Goal: Transaction & Acquisition: Purchase product/service

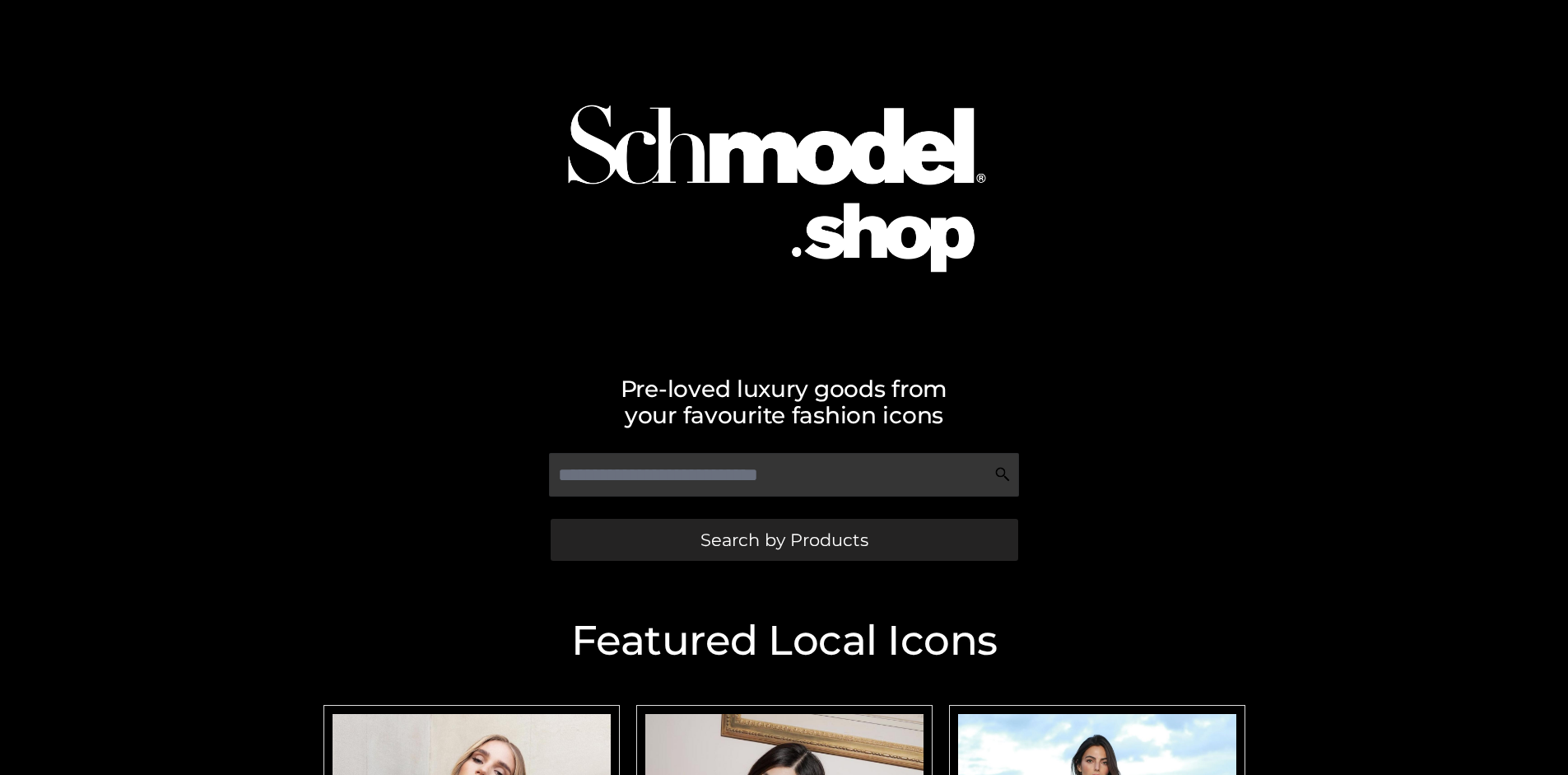
click at [784, 539] on span "Search by Products" at bounding box center [784, 539] width 168 height 18
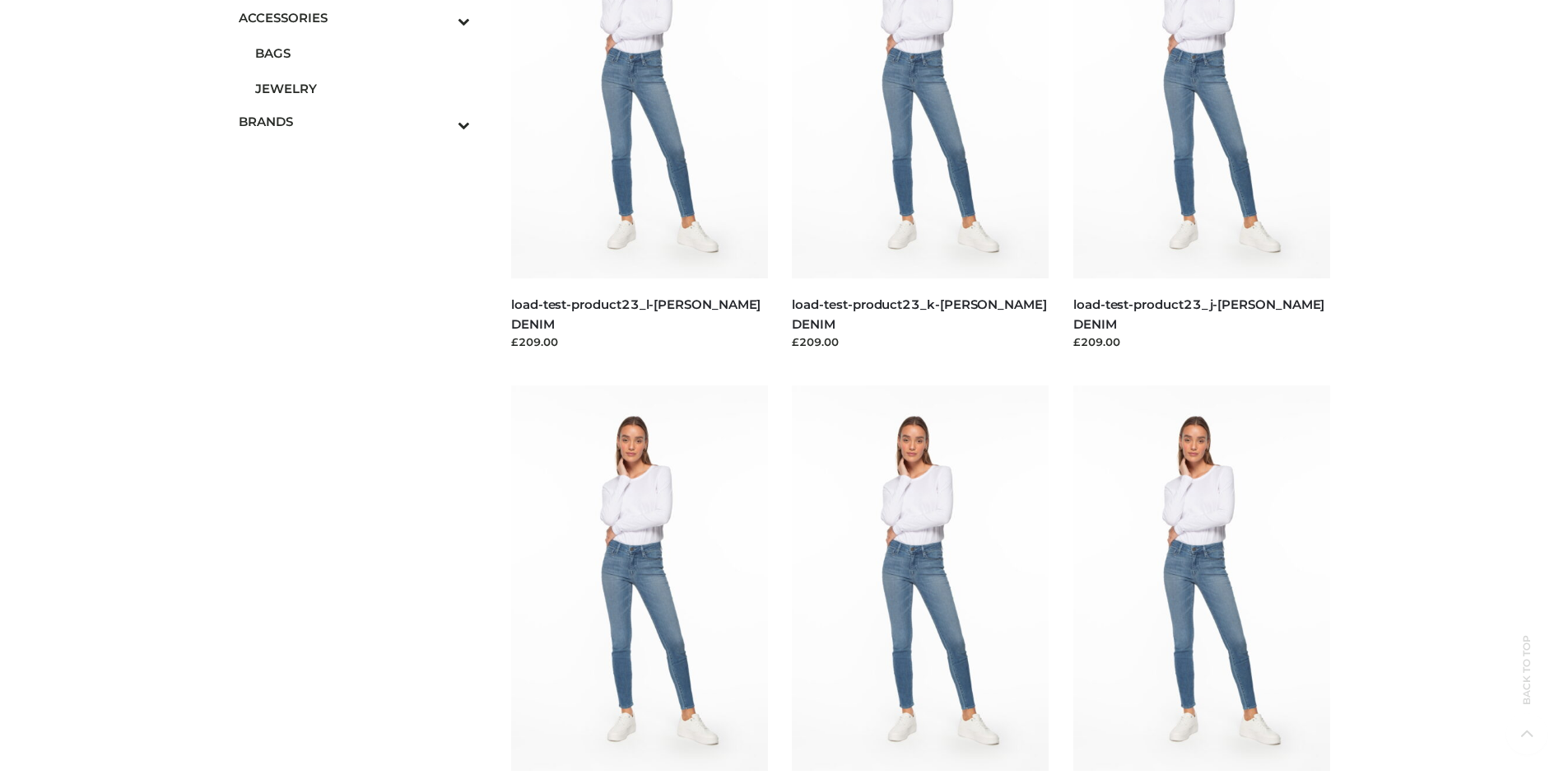
click at [362, 88] on span "JEWELRY" at bounding box center [362, 88] width 215 height 18
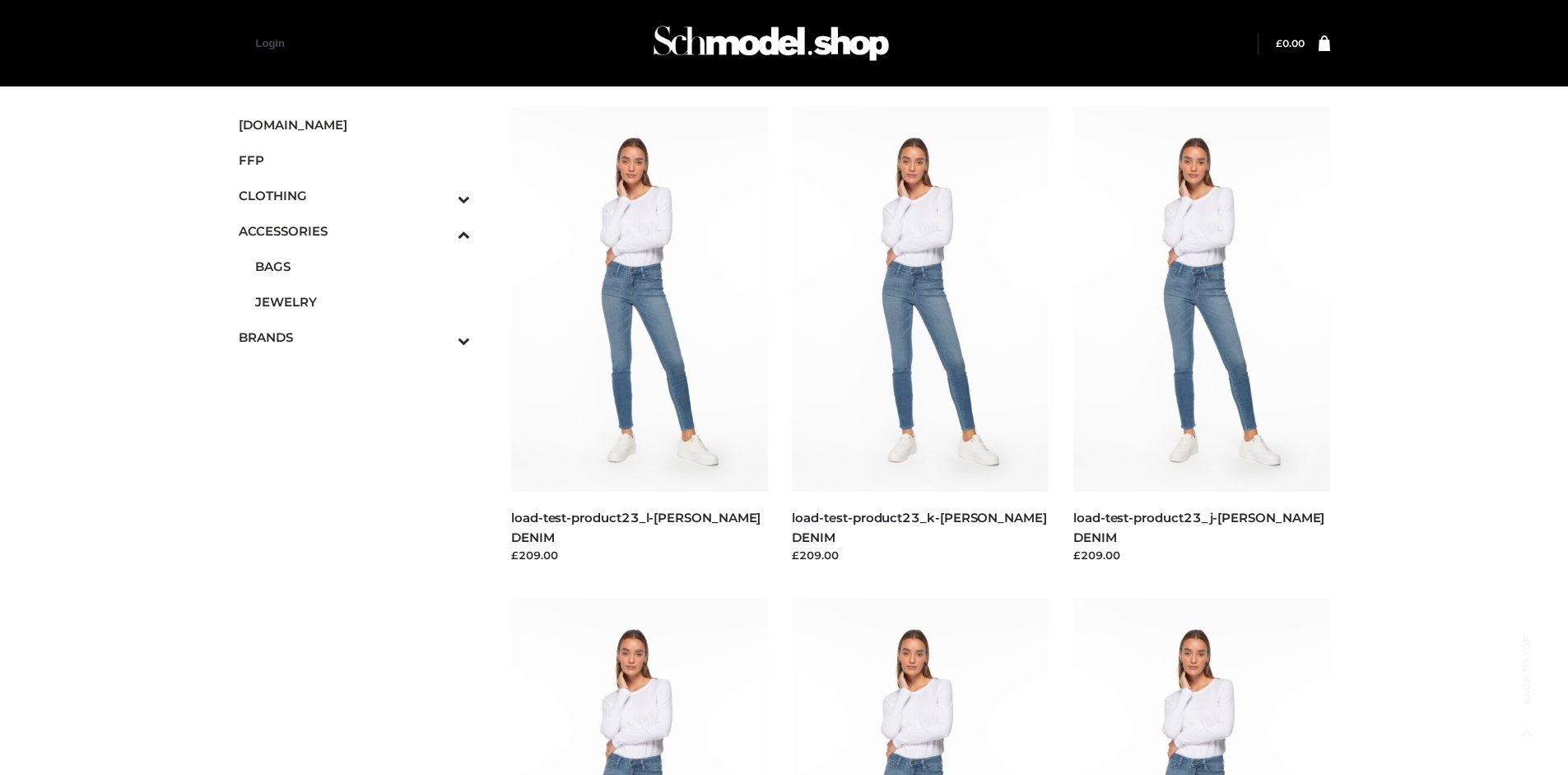
scroll to position [5231, 0]
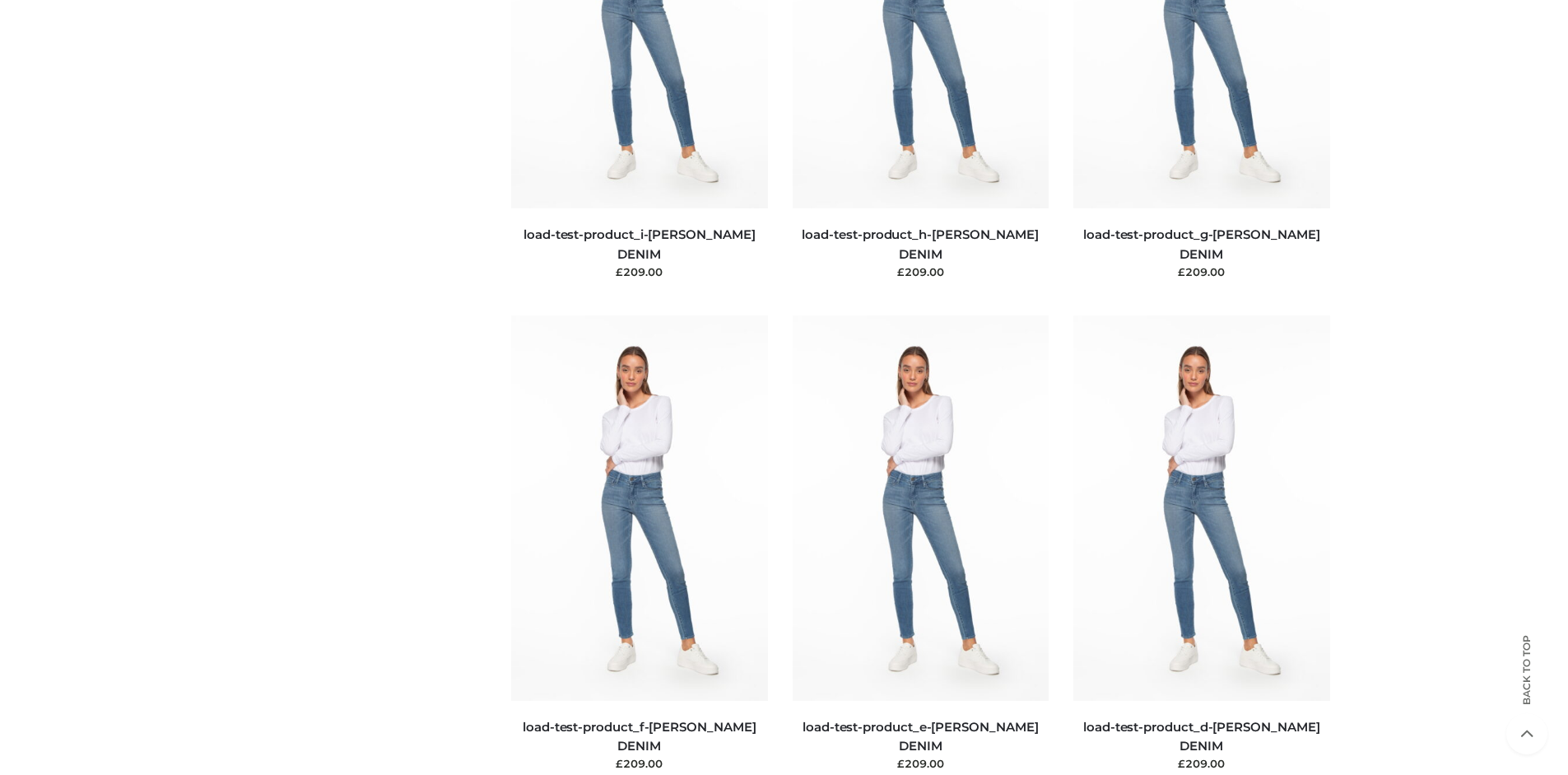
click at [1201, 544] on img at bounding box center [1202, 507] width 257 height 385
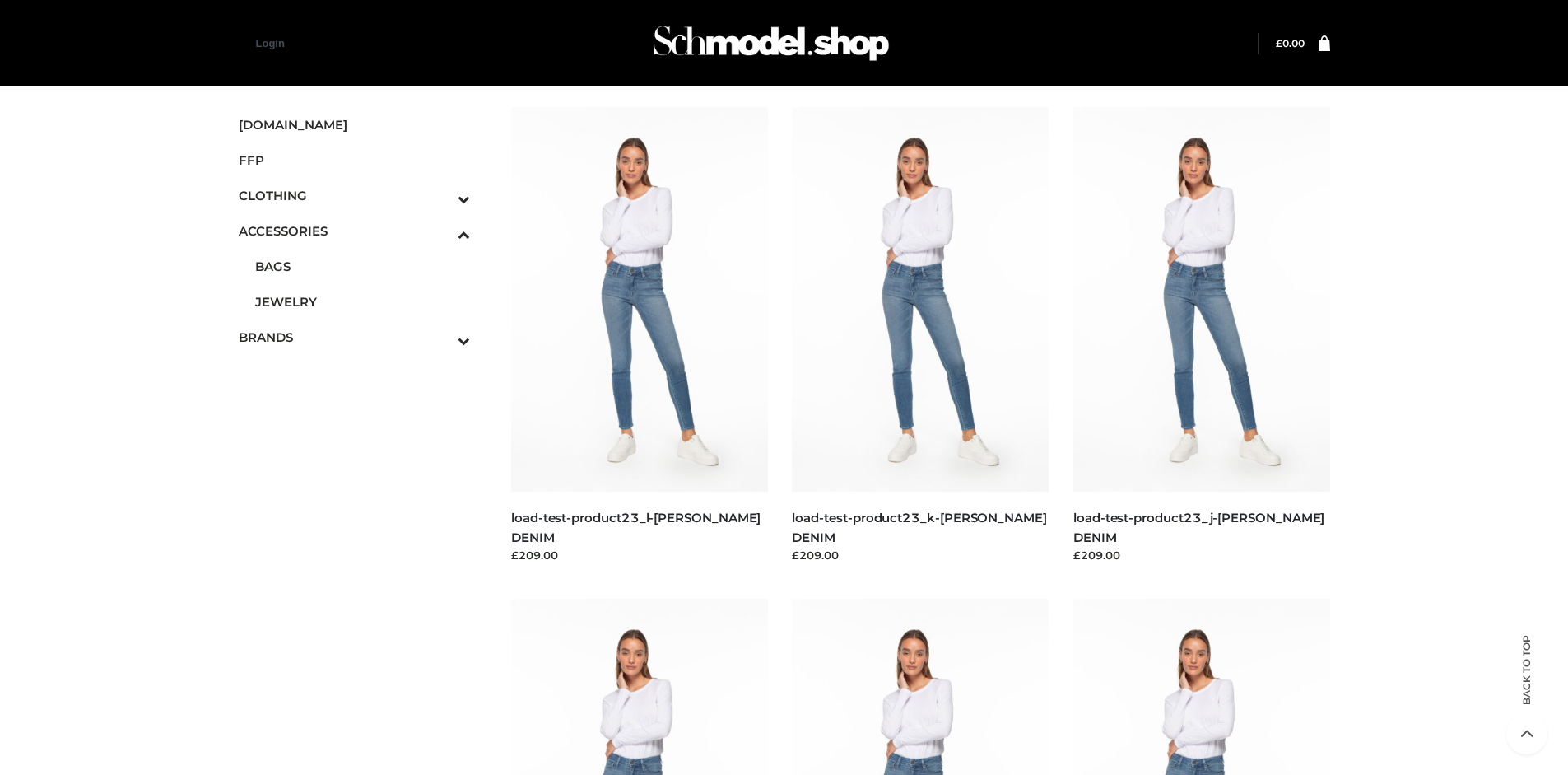
click at [441, 195] on icon "Toggle Submenu" at bounding box center [377, 198] width 184 height 18
click at [362, 231] on span "DRESSES" at bounding box center [362, 230] width 215 height 18
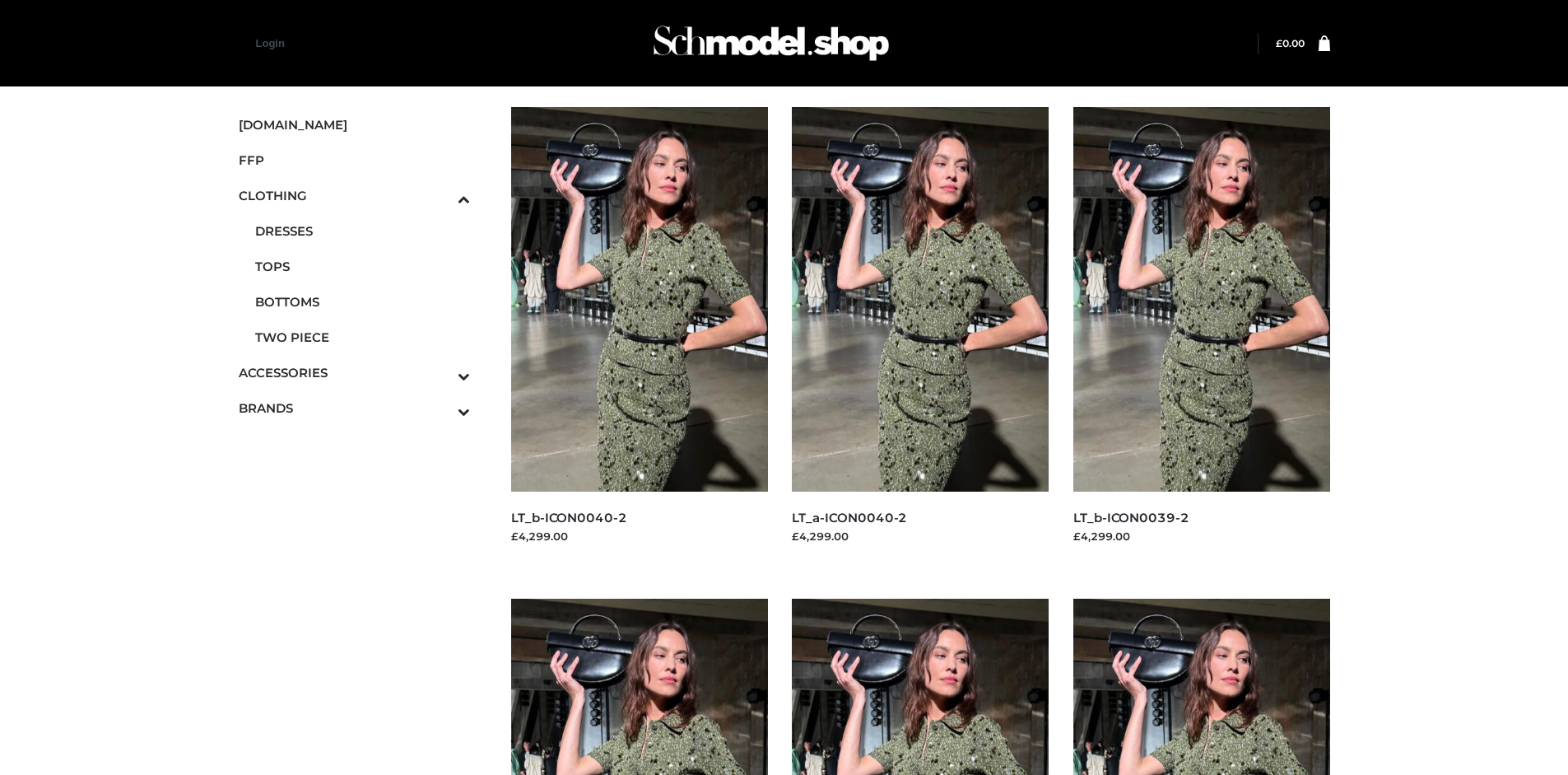
scroll to position [1266, 0]
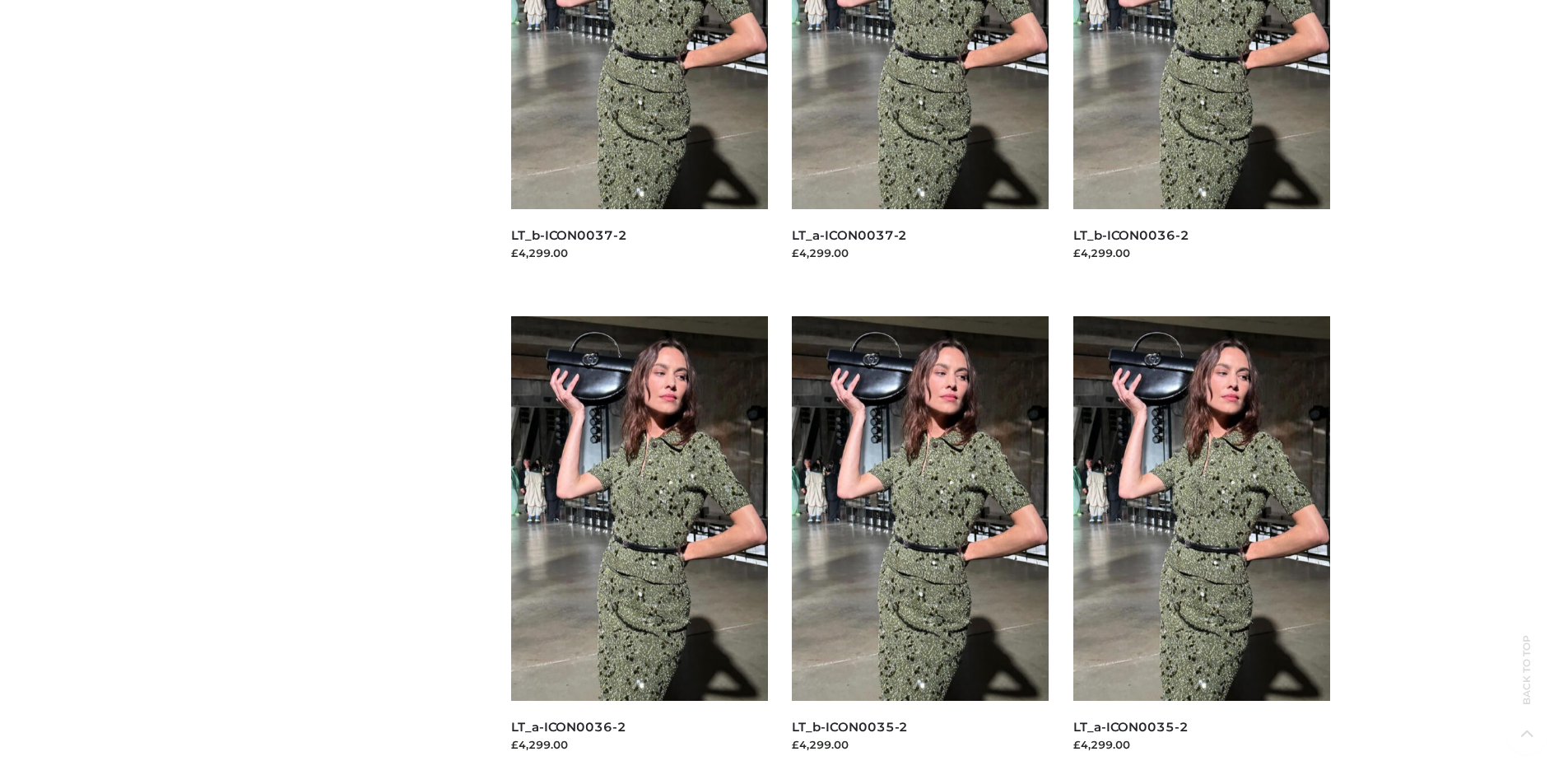
click at [920, 545] on img at bounding box center [920, 508] width 257 height 385
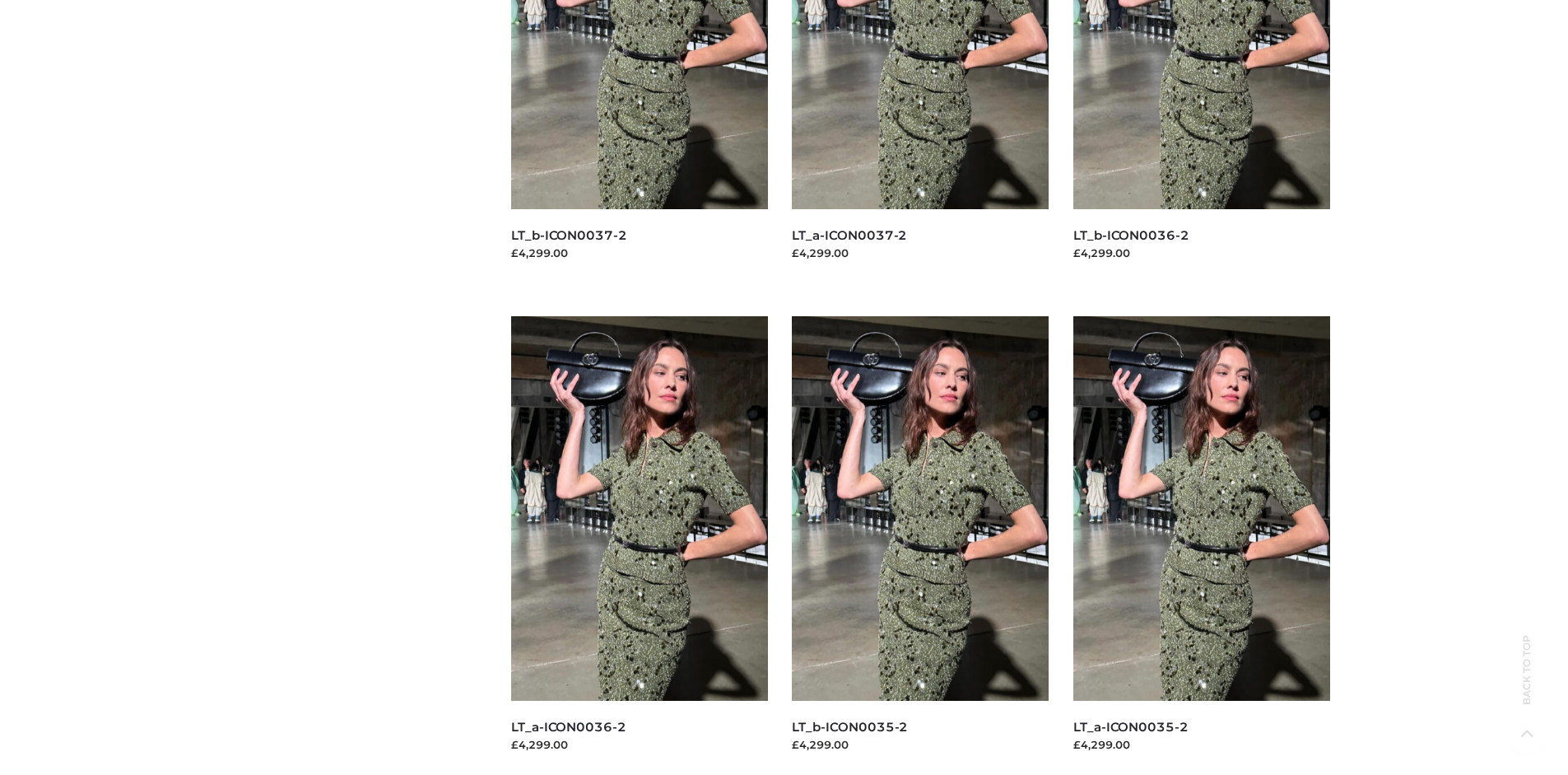
click at [1201, 545] on img at bounding box center [1202, 508] width 257 height 385
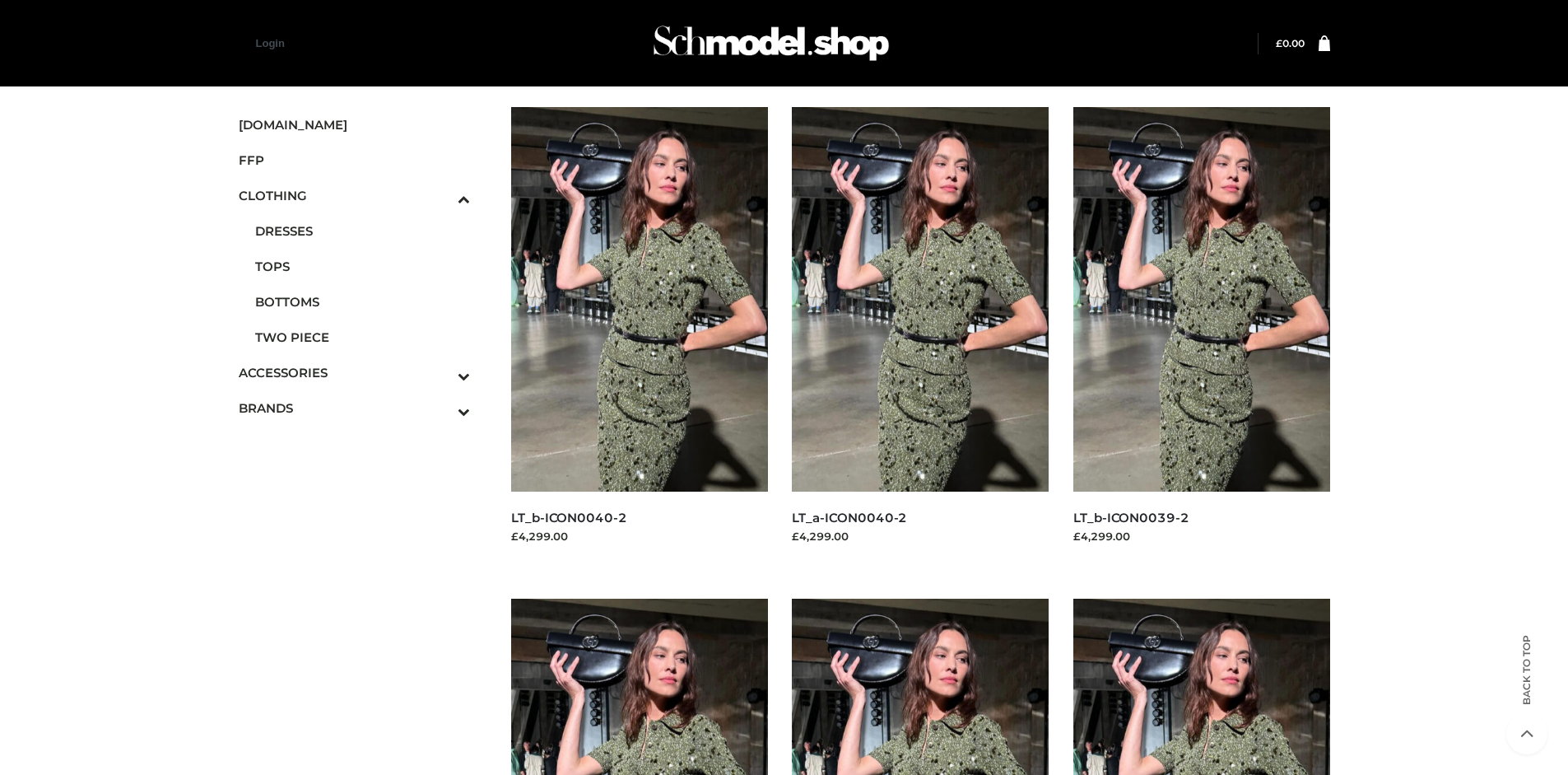
click at [1201, 336] on img at bounding box center [1202, 299] width 257 height 385
click at [355, 160] on span "FFP" at bounding box center [355, 160] width 232 height 18
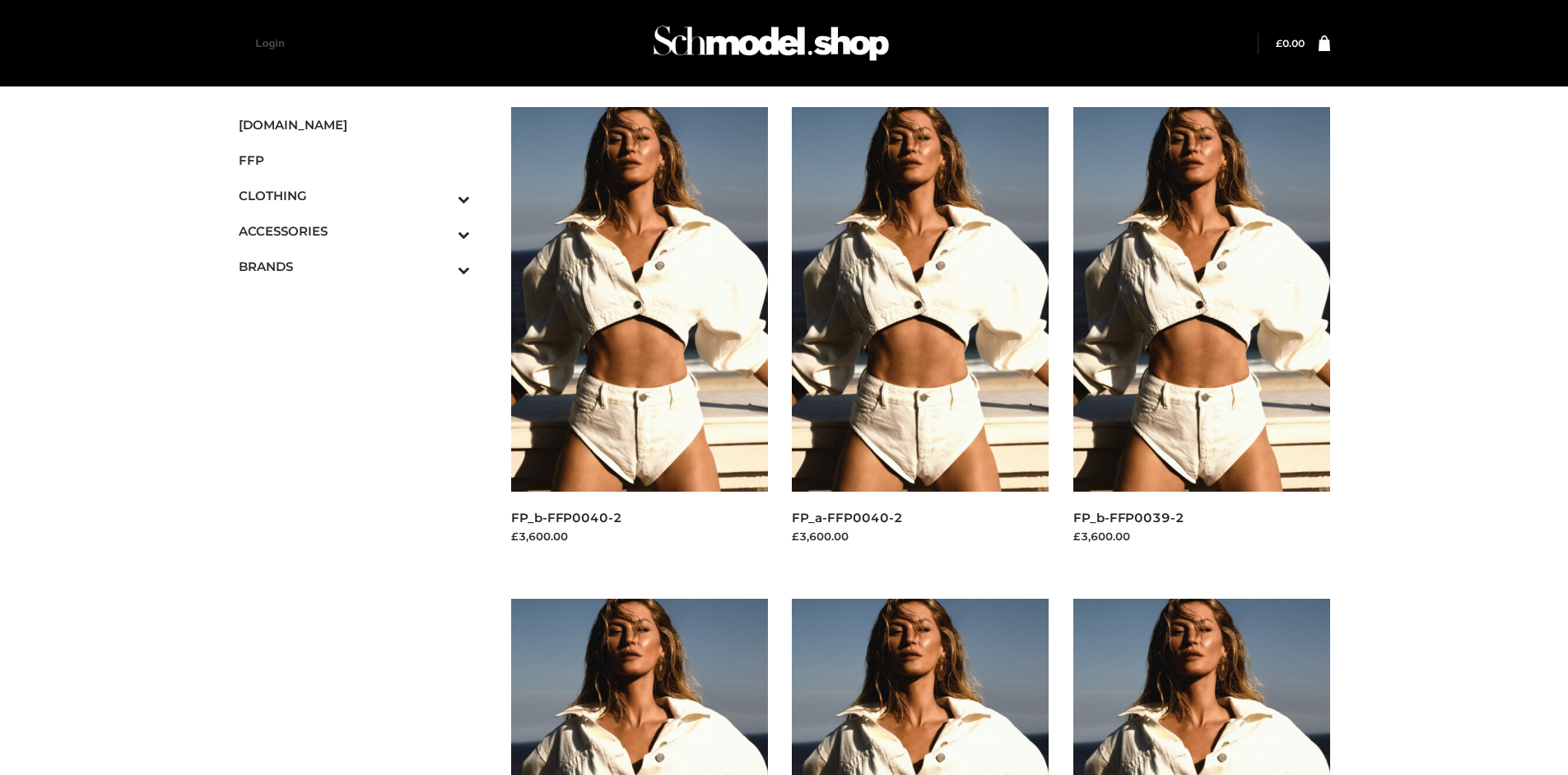
click at [639, 336] on img at bounding box center [640, 299] width 257 height 385
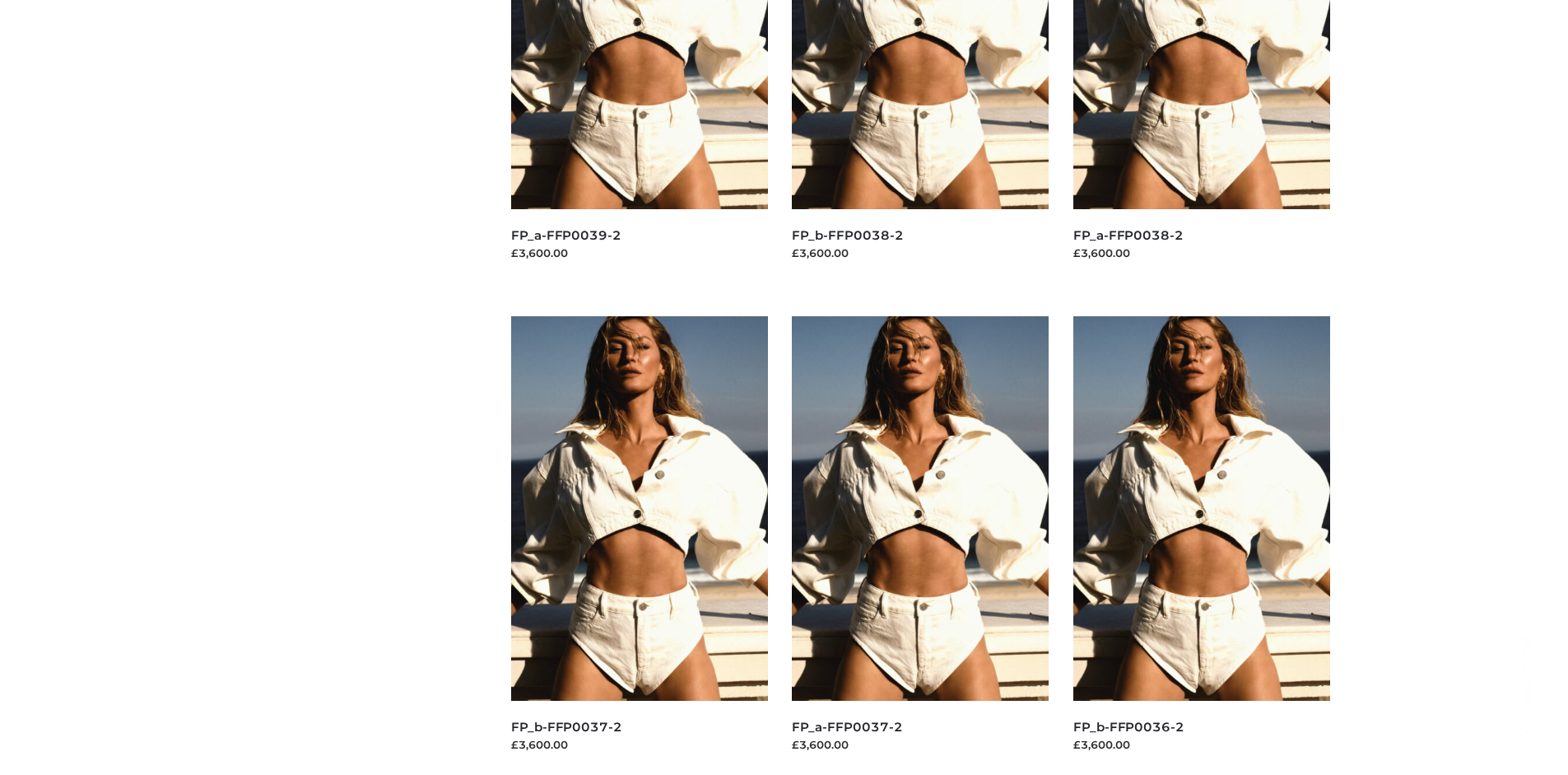
click at [639, 545] on img at bounding box center [640, 508] width 257 height 385
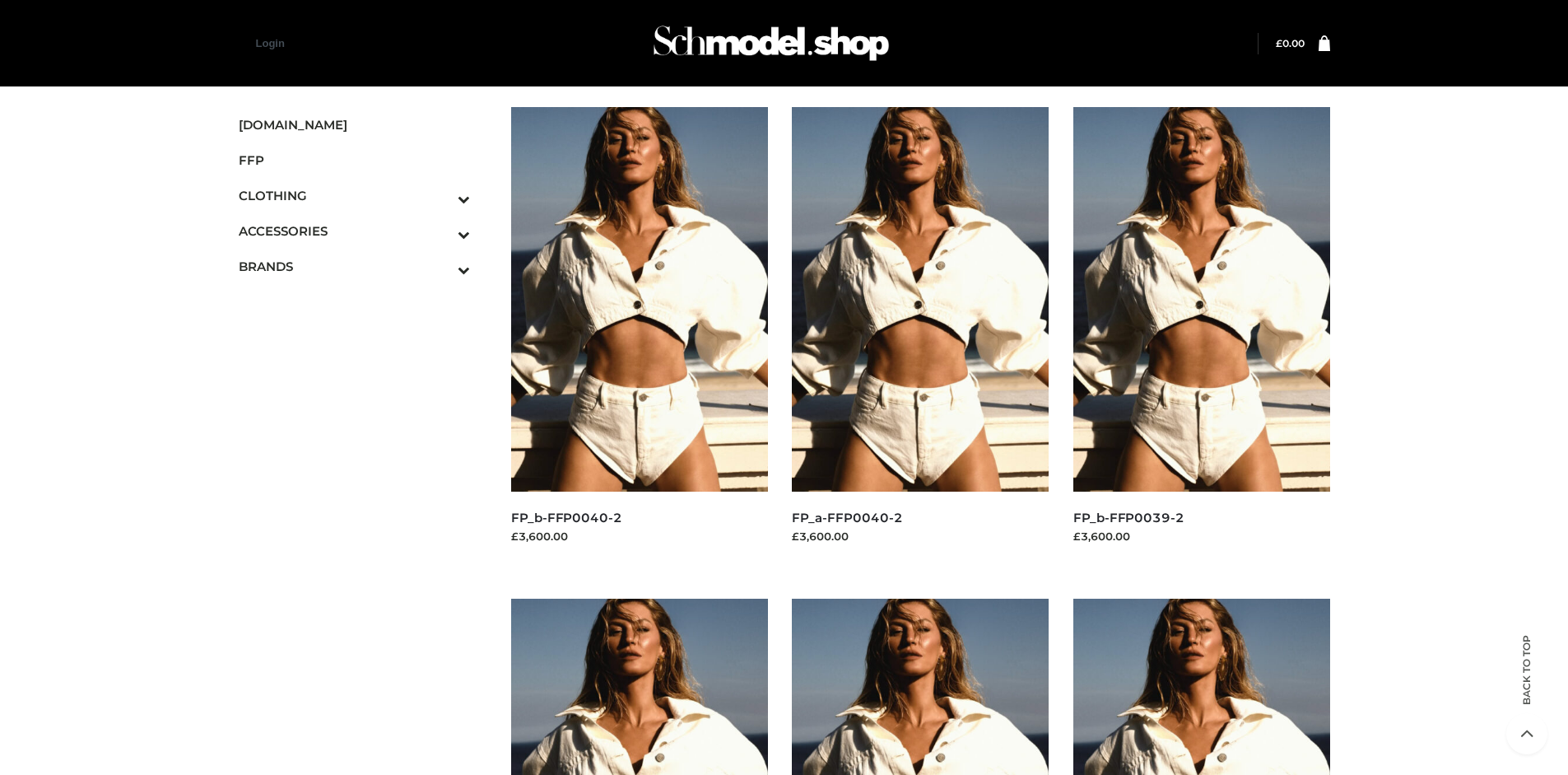
click at [1201, 336] on img at bounding box center [1202, 299] width 257 height 385
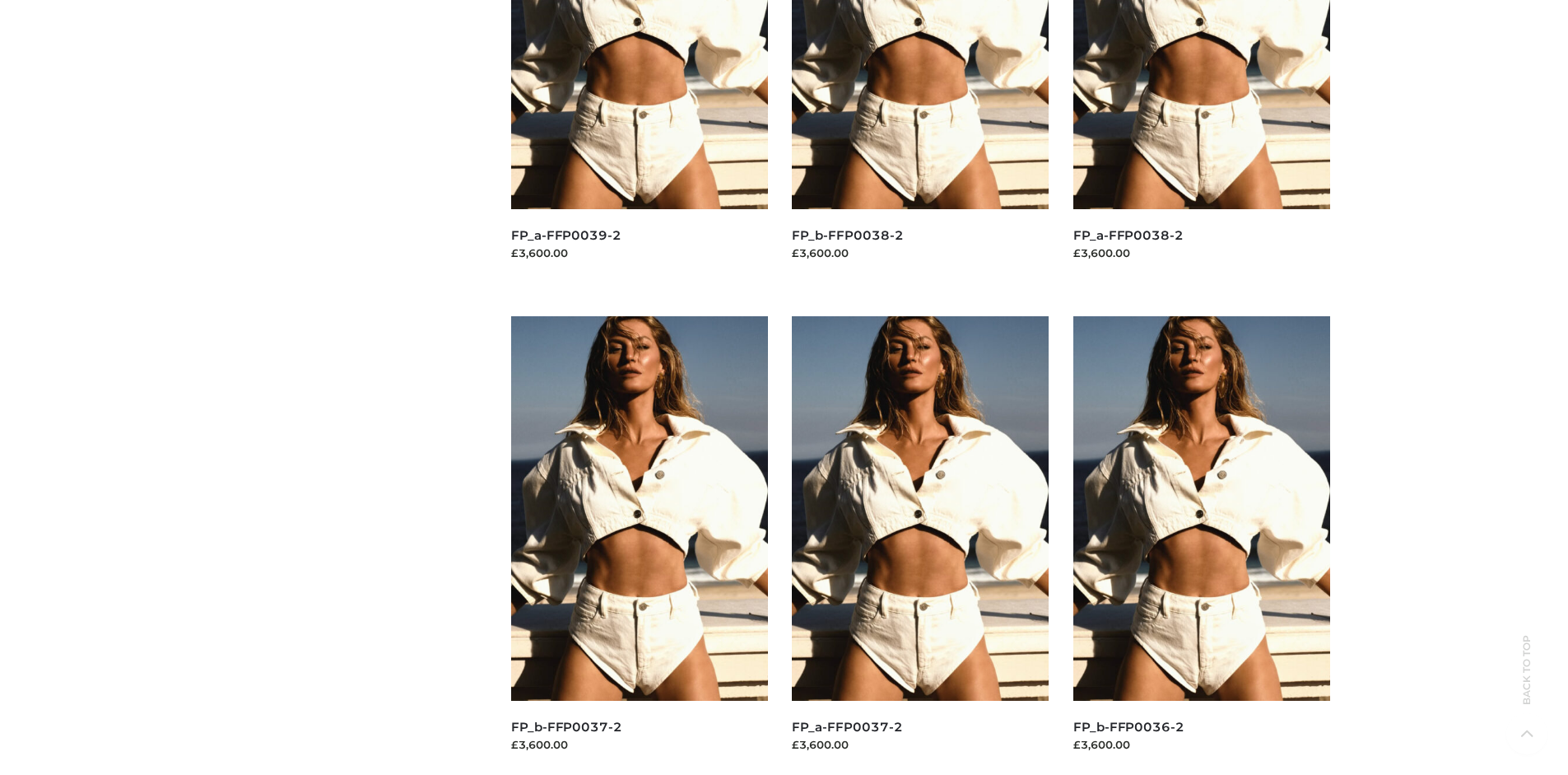
click at [920, 545] on img at bounding box center [920, 508] width 257 height 385
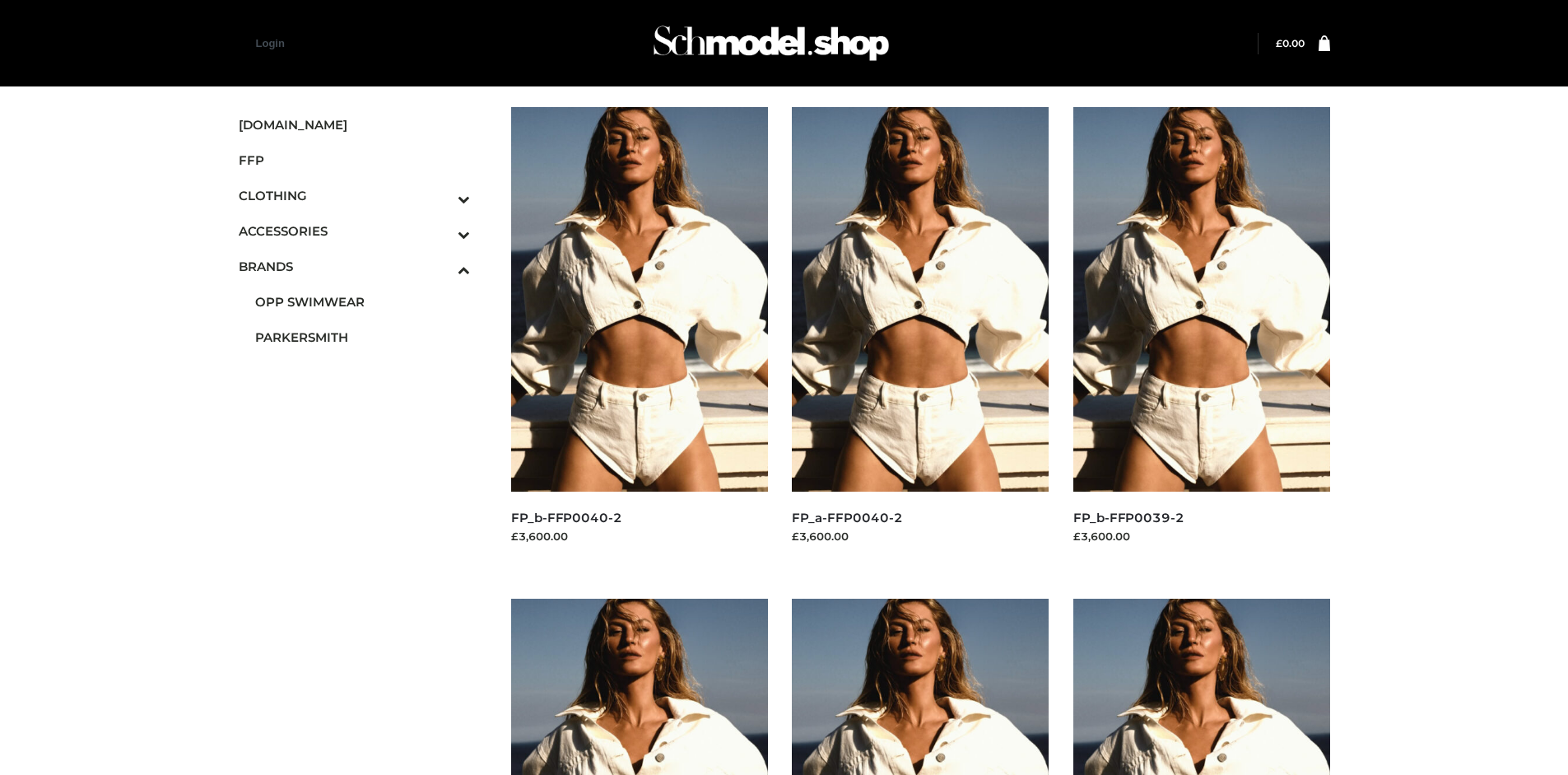
click at [362, 337] on span "PARKERSMITH" at bounding box center [362, 336] width 215 height 18
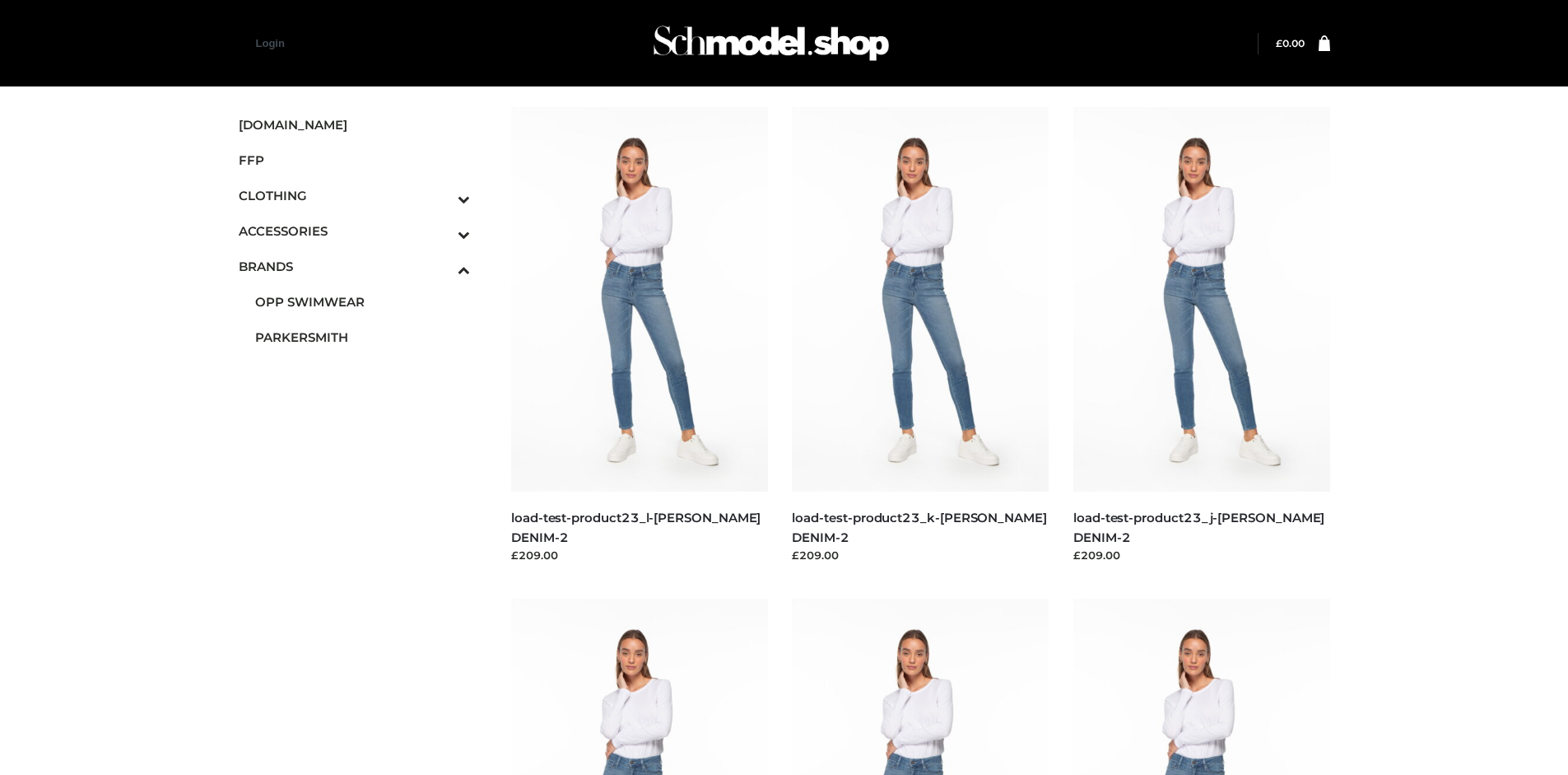
scroll to position [775, 0]
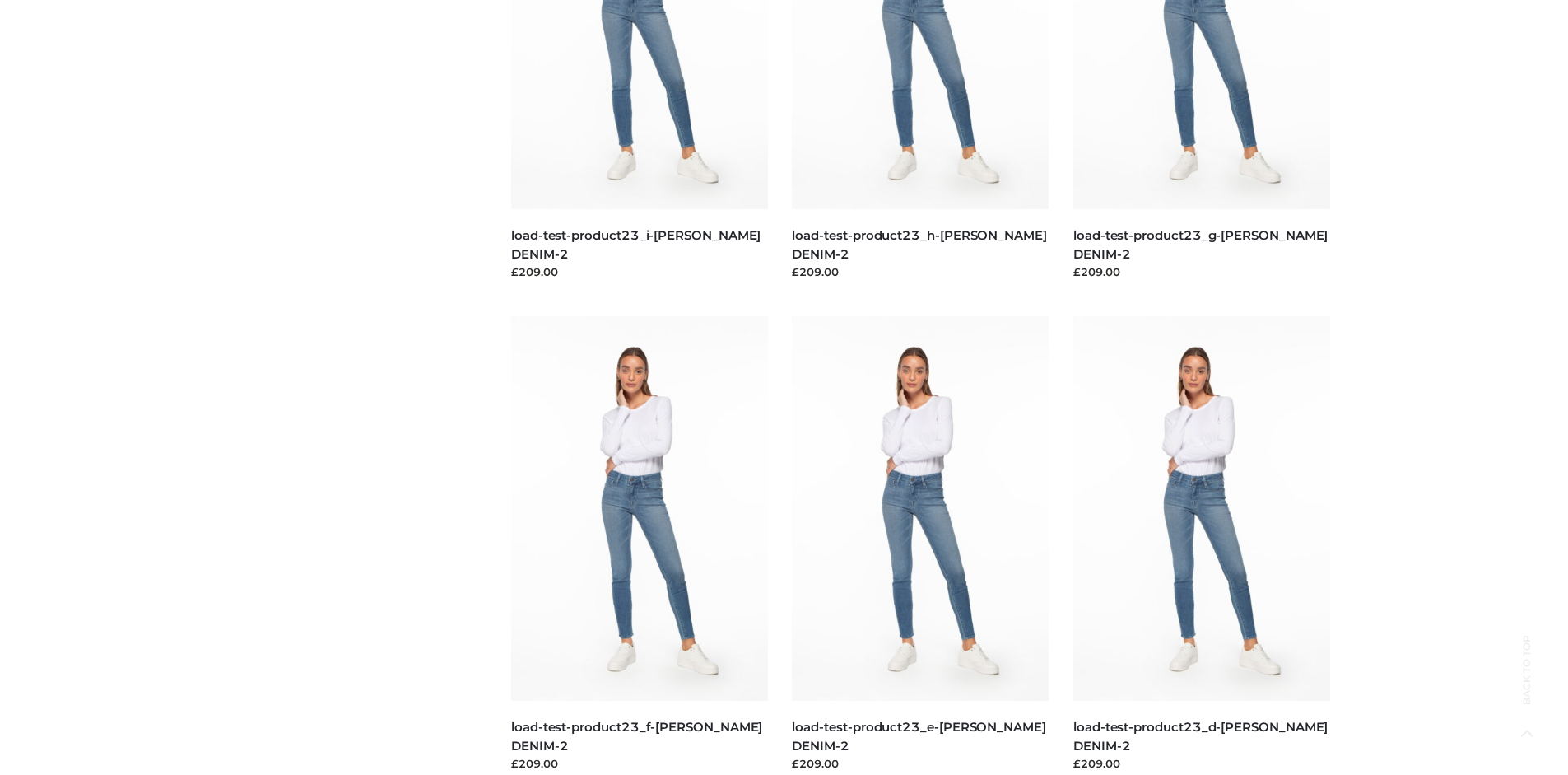
click at [1201, 545] on img at bounding box center [1202, 508] width 257 height 385
click at [639, 545] on img at bounding box center [640, 508] width 257 height 385
